Goal: Task Accomplishment & Management: Manage account settings

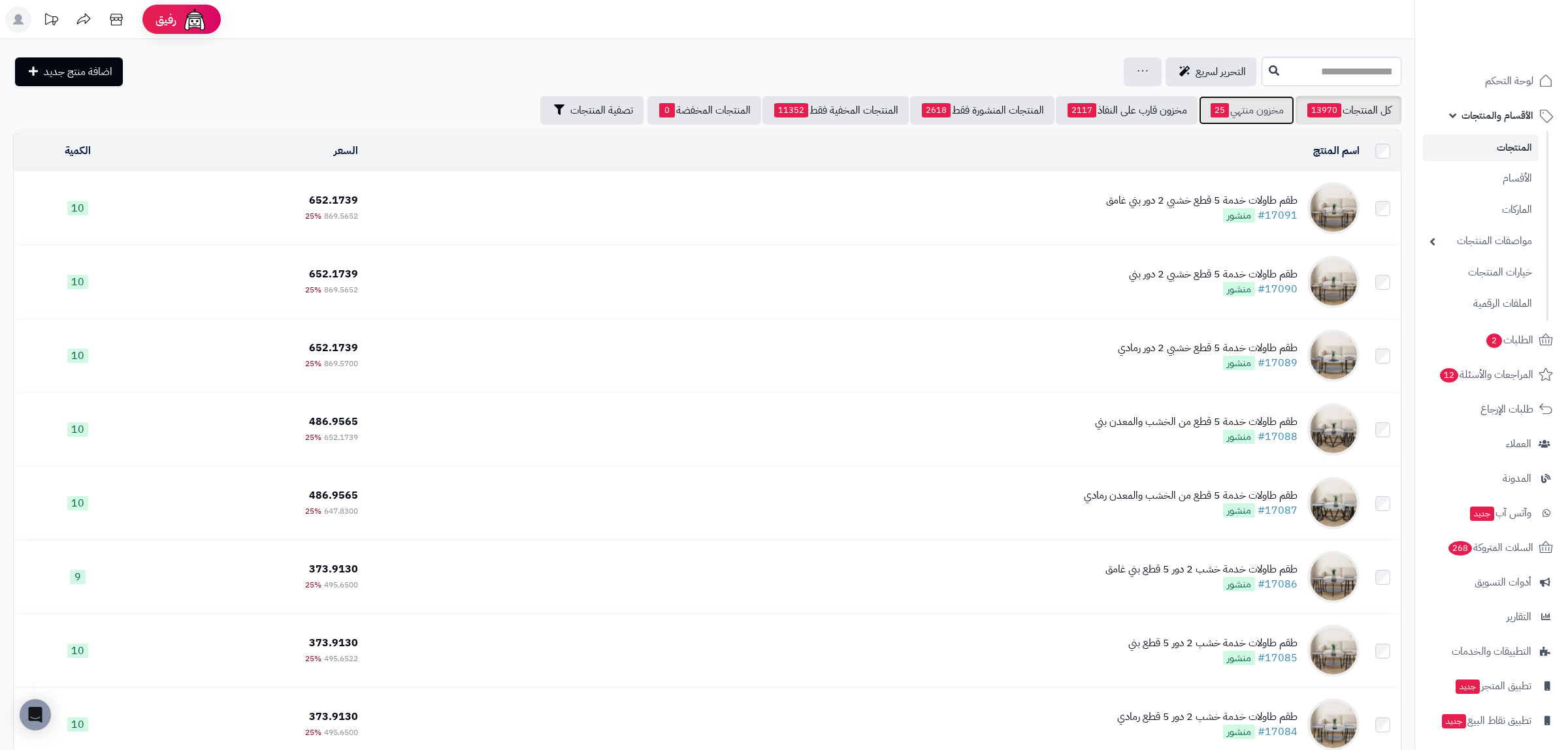
click at [1232, 111] on link "مخزون منتهي 25" at bounding box center [1246, 109] width 96 height 28
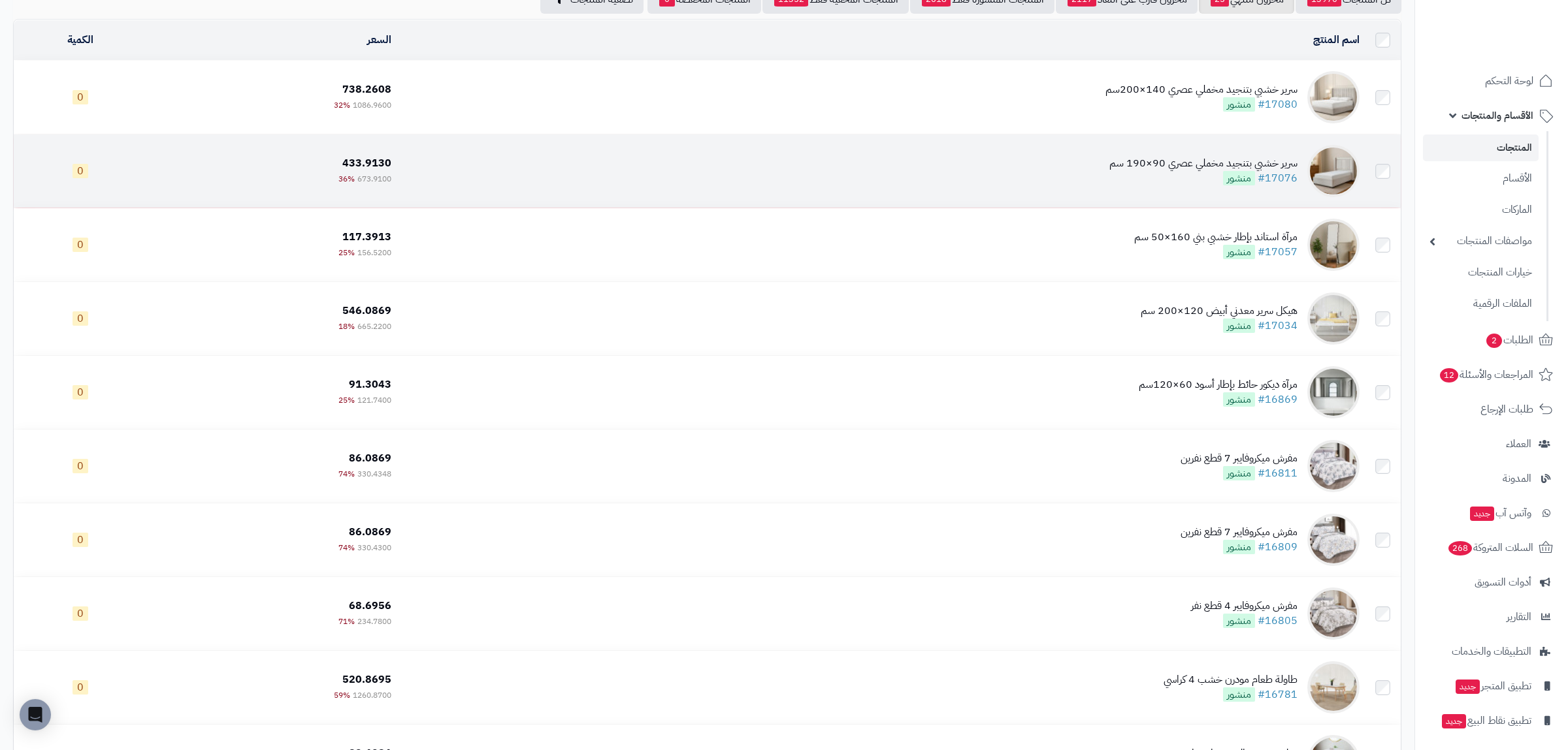
scroll to position [304, 0]
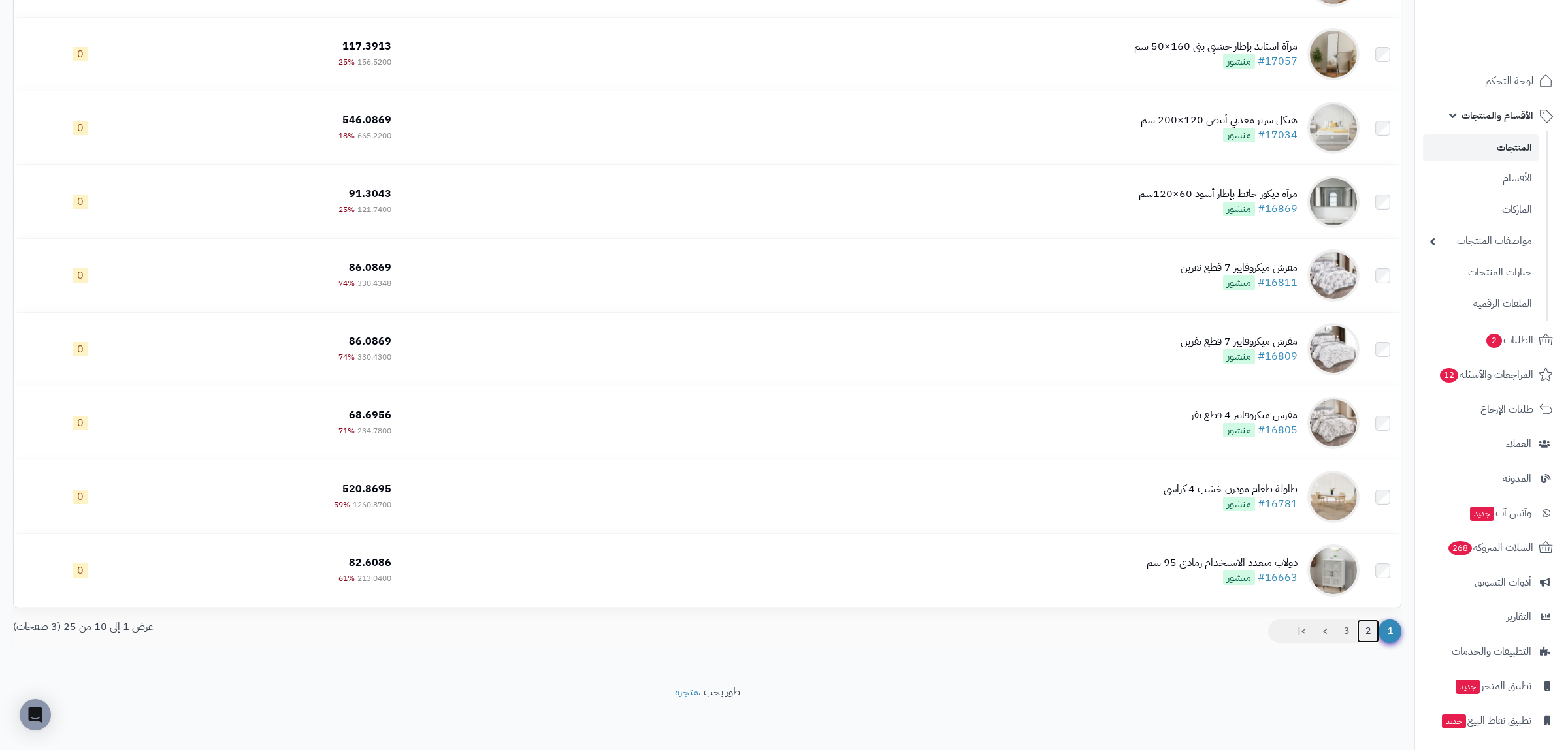
click at [1365, 635] on link "2" at bounding box center [1369, 631] width 22 height 23
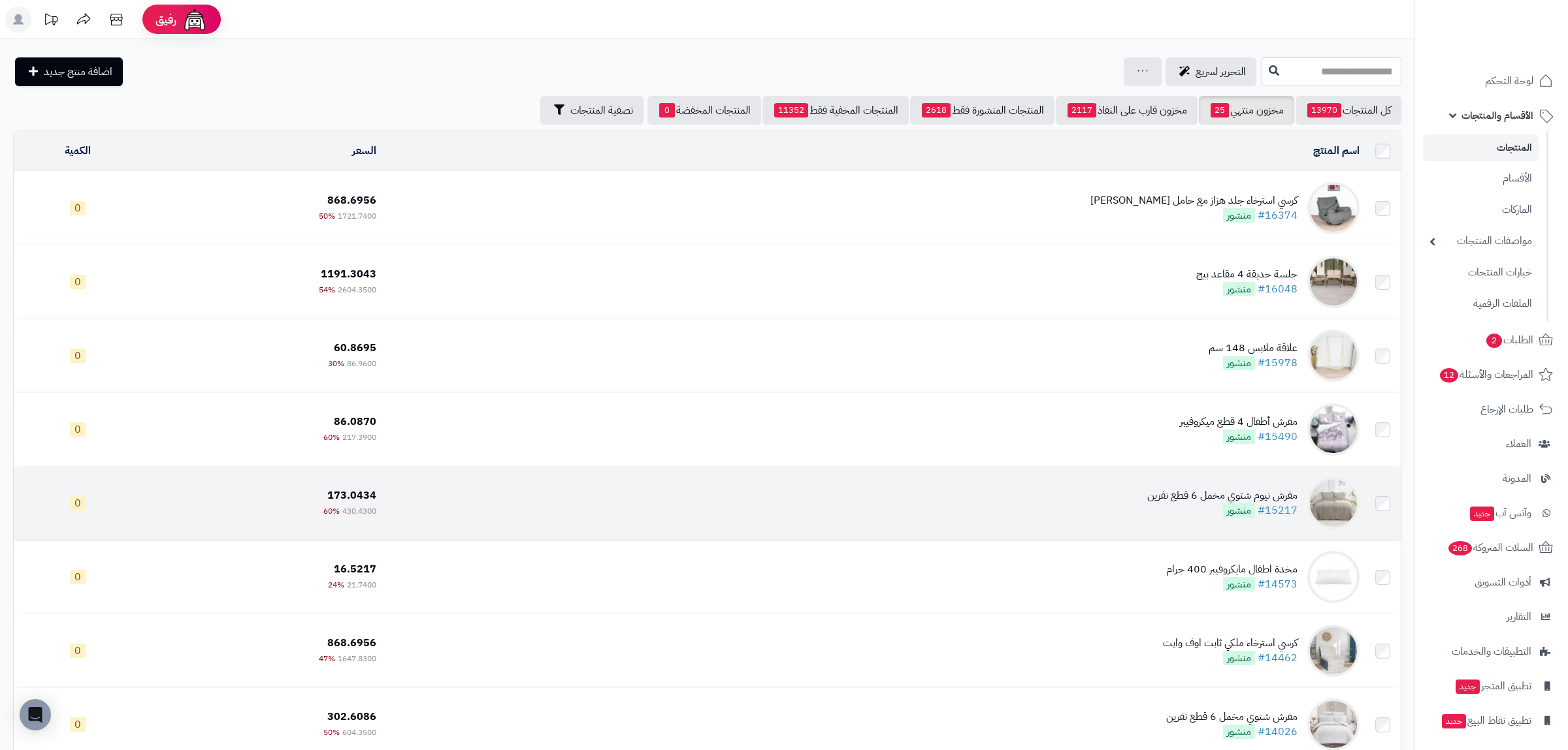
scroll to position [304, 0]
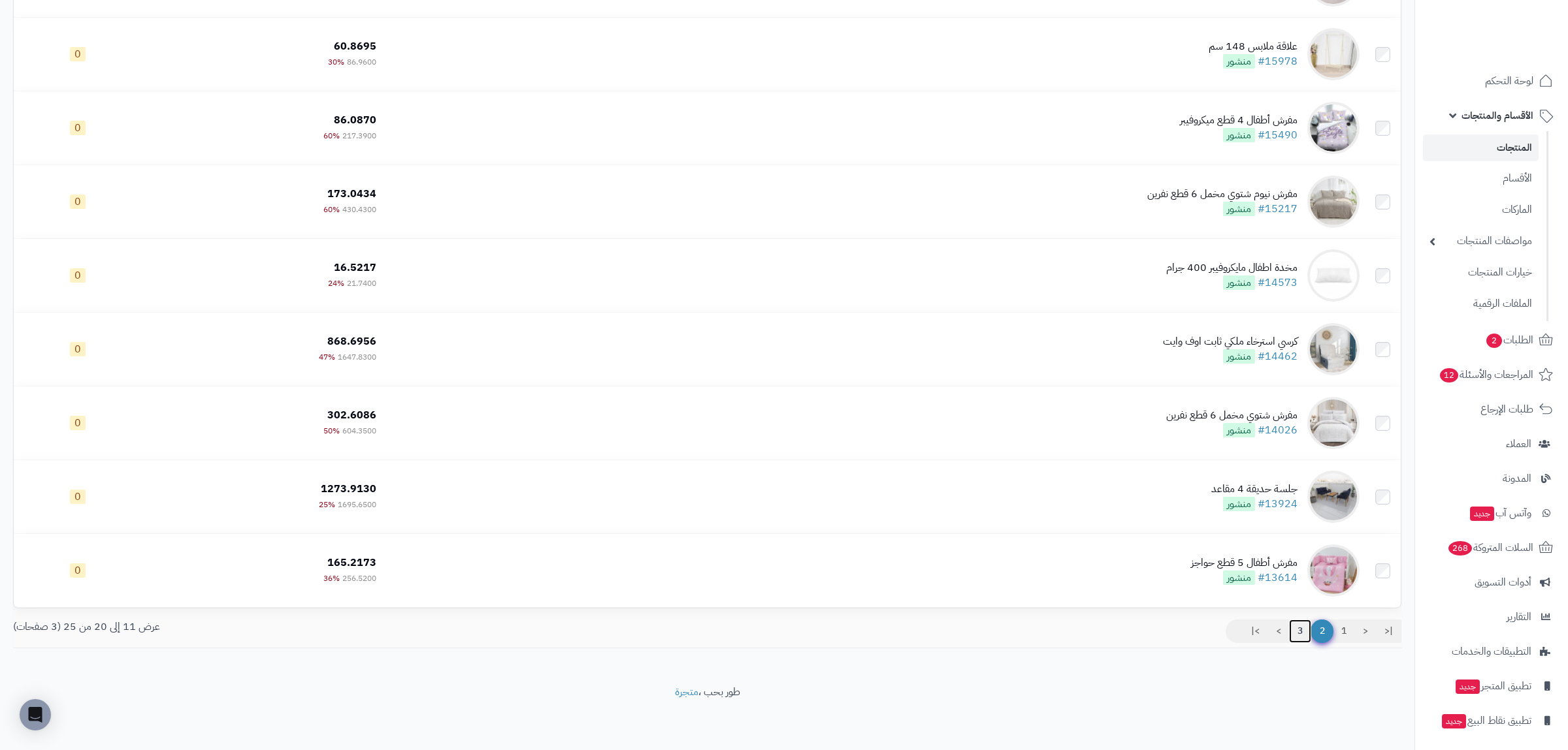
click at [1295, 634] on link "3" at bounding box center [1301, 631] width 22 height 23
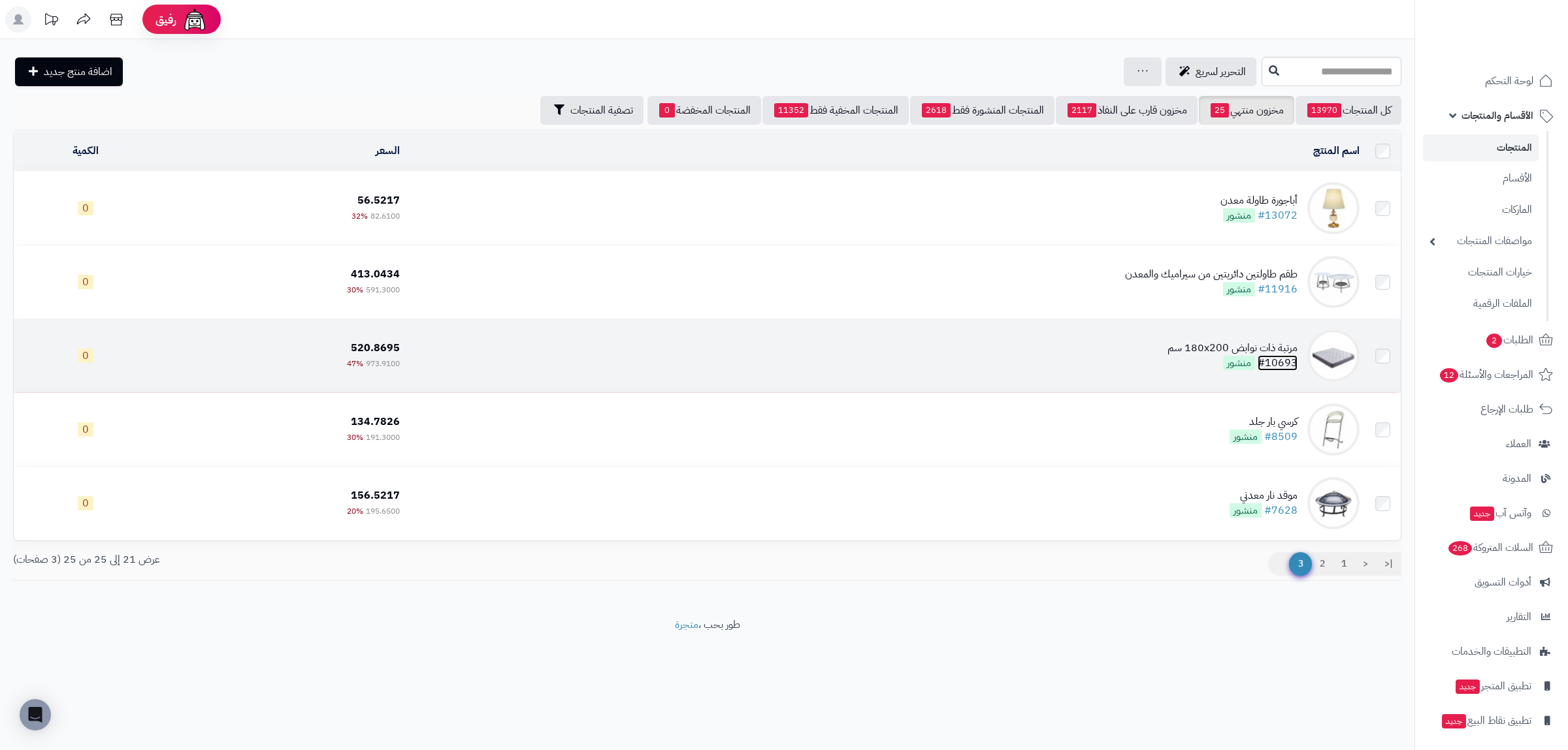
click at [1276, 358] on link "#10693" at bounding box center [1277, 363] width 40 height 16
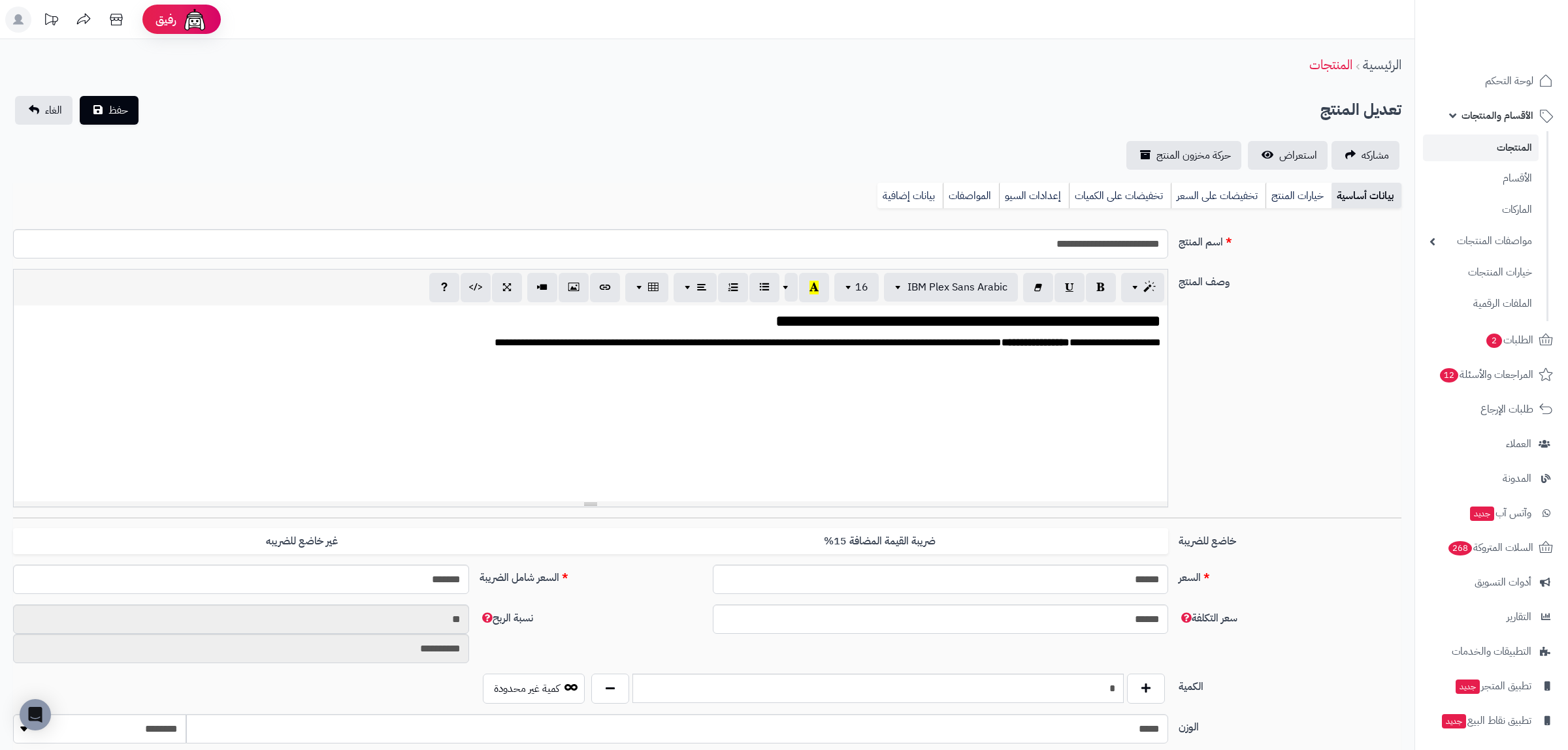
click at [911, 191] on link "بيانات إضافية" at bounding box center [910, 196] width 66 height 26
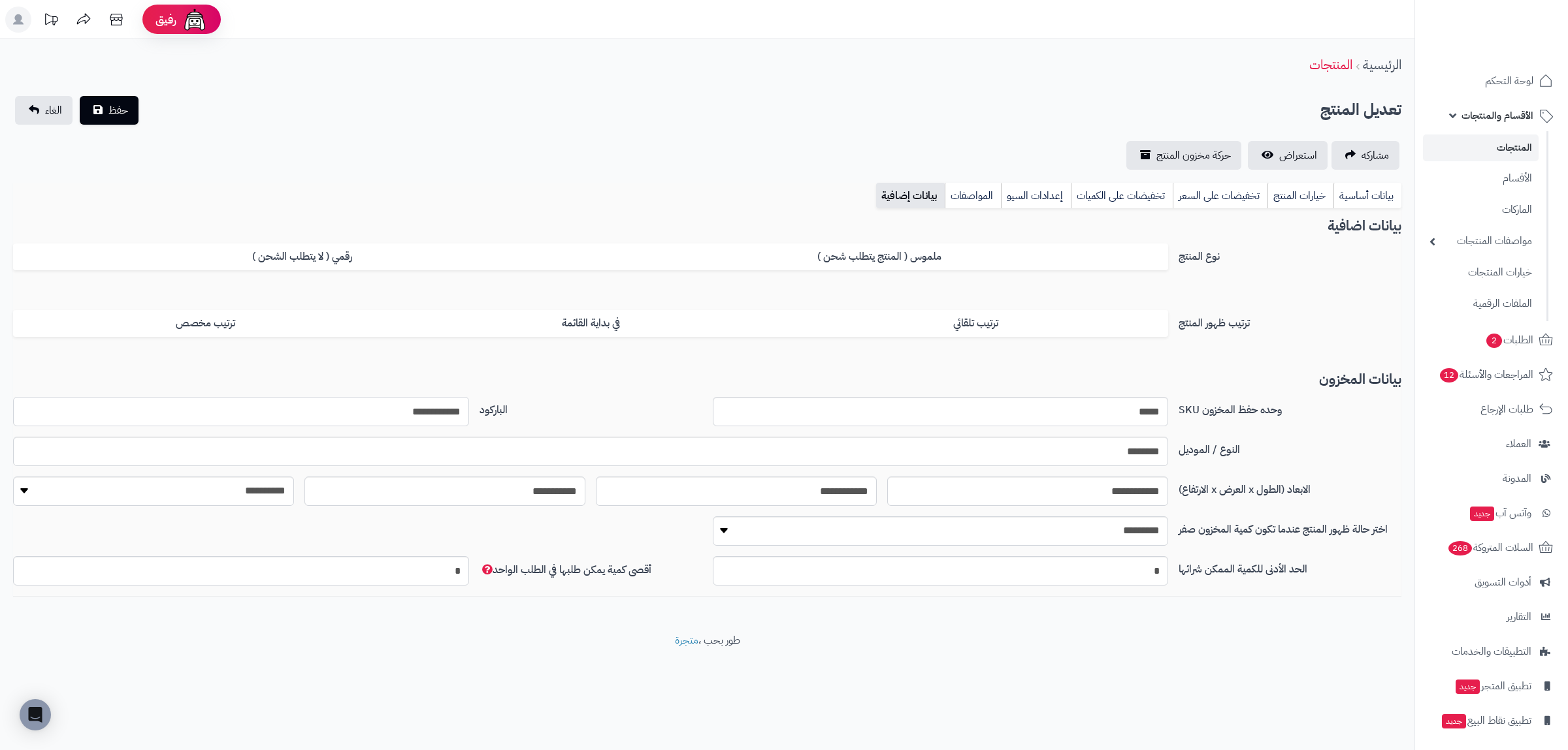
click at [414, 410] on input "**********" at bounding box center [241, 412] width 456 height 29
click at [1385, 192] on link "بيانات أساسية" at bounding box center [1367, 196] width 68 height 26
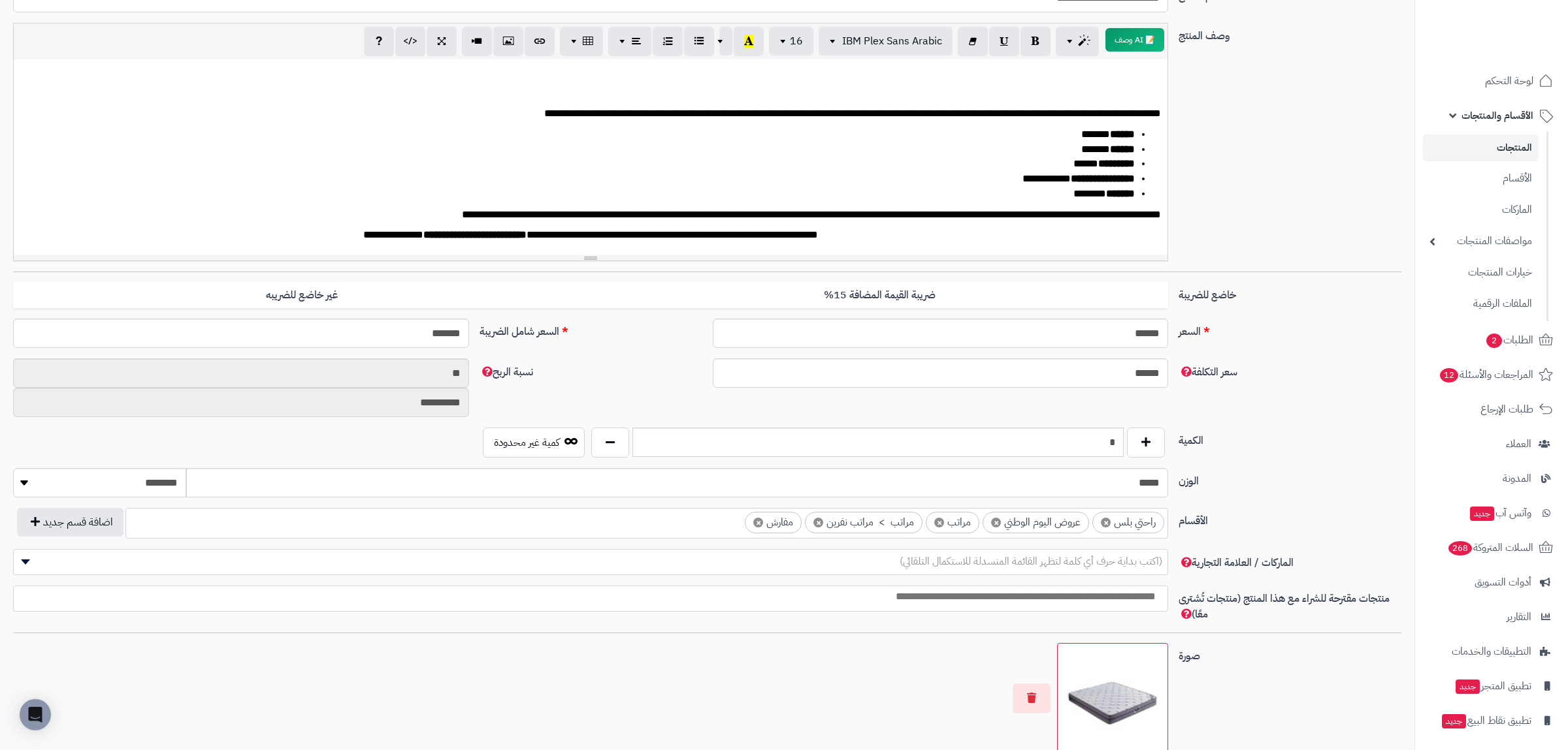
scroll to position [416, 0]
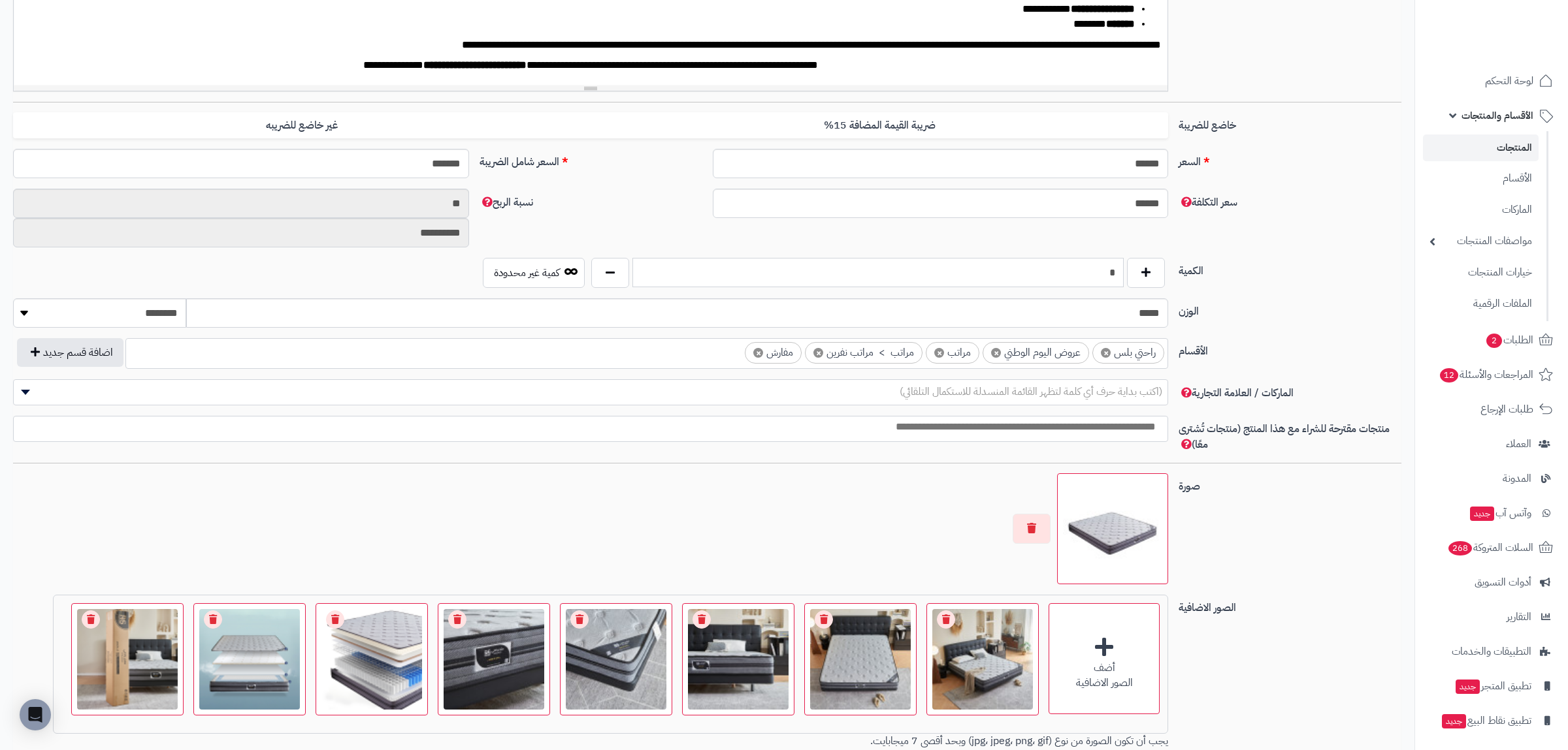
drag, startPoint x: 1100, startPoint y: 278, endPoint x: 1125, endPoint y: 284, distance: 25.7
click at [1124, 284] on input "*" at bounding box center [878, 272] width 492 height 29
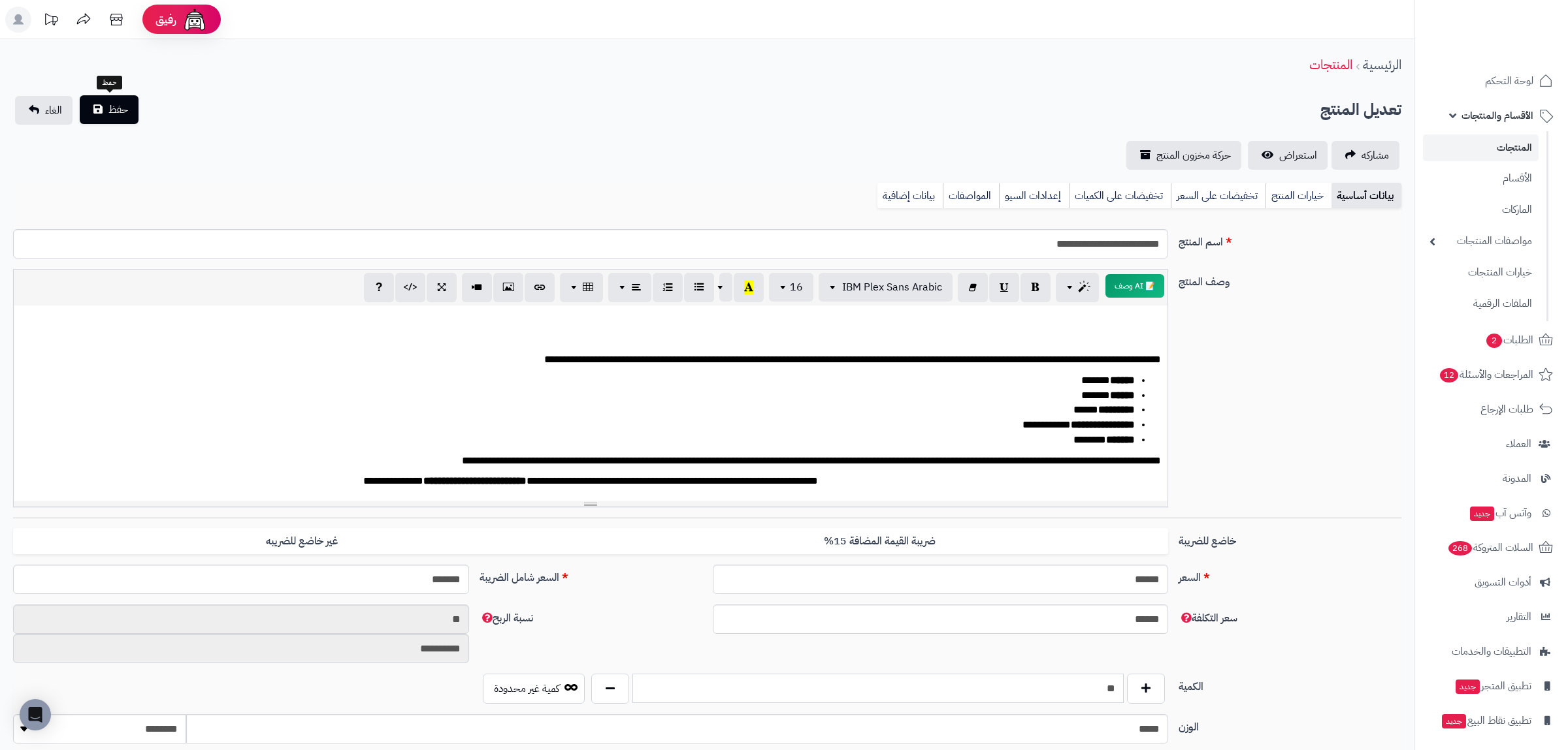
type input "**"
click at [125, 106] on span "حفظ" at bounding box center [118, 109] width 20 height 16
